Goal: Task Accomplishment & Management: Complete application form

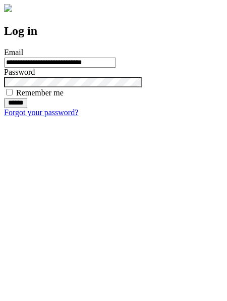
type input "**********"
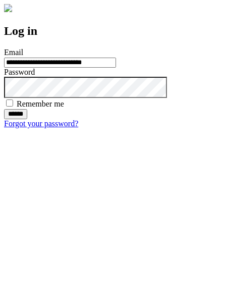
click at [27, 119] on input "******" at bounding box center [15, 114] width 23 height 10
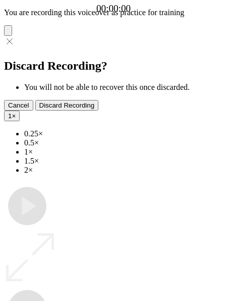
type input "**********"
